Goal: Find specific page/section: Find specific page/section

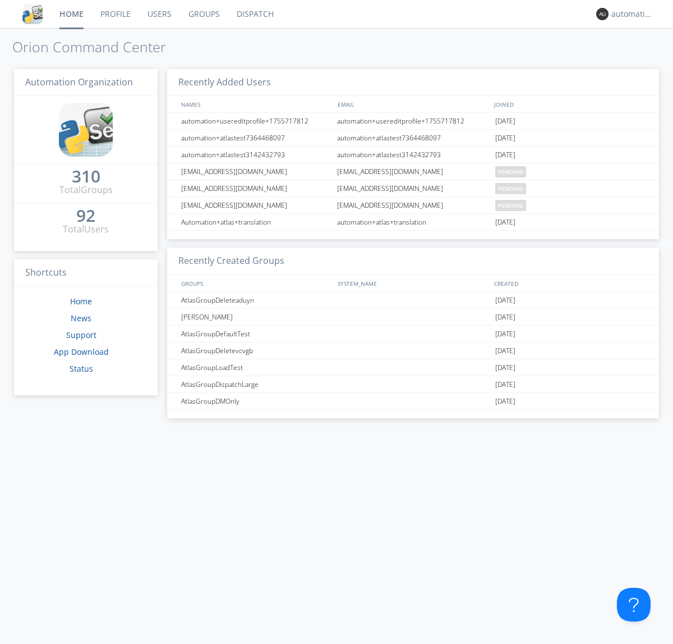
click at [254, 14] on link "Dispatch" at bounding box center [255, 14] width 54 height 28
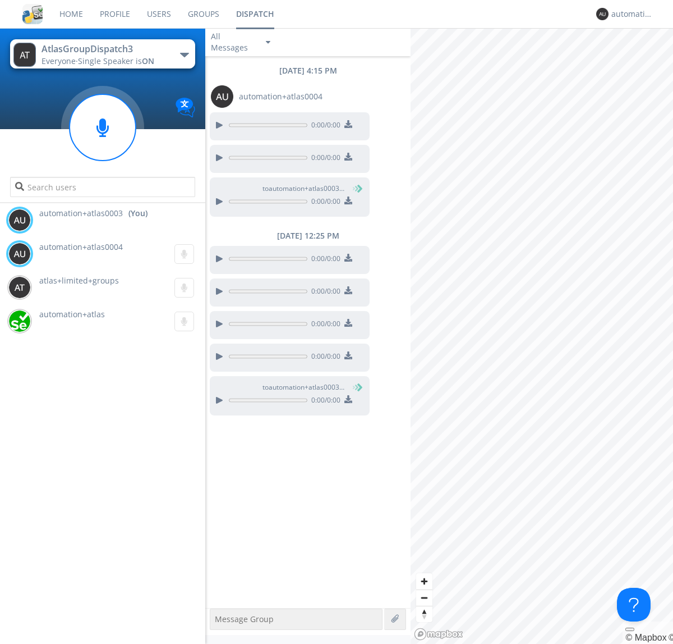
click at [184, 54] on div "button" at bounding box center [184, 55] width 9 height 4
click at [0, 0] on span "AtlasGroupDispatch" at bounding box center [0, 0] width 0 height 0
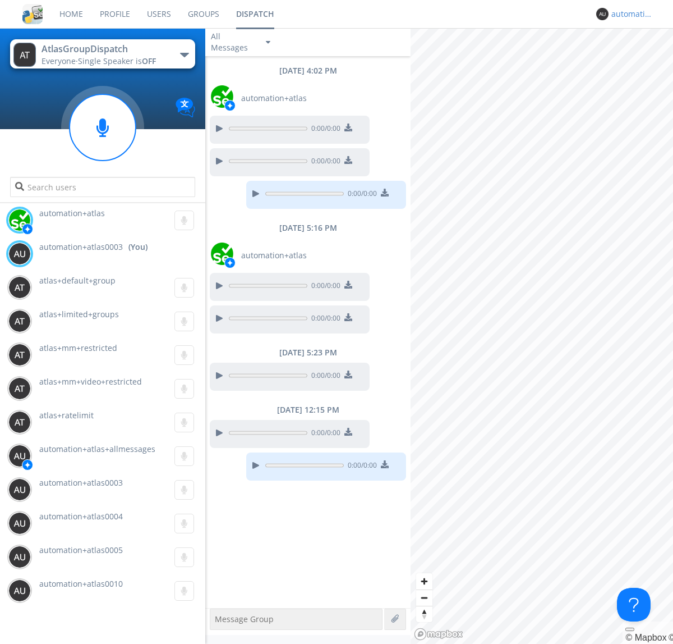
click at [630, 14] on div "automation+atlas0003" at bounding box center [633, 13] width 42 height 11
